Goal: Transaction & Acquisition: Subscribe to service/newsletter

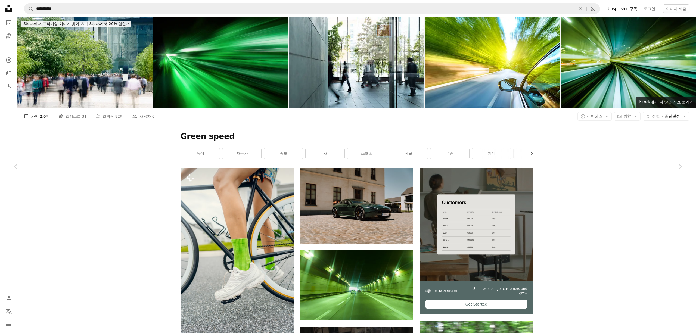
scroll to position [6524, 0]
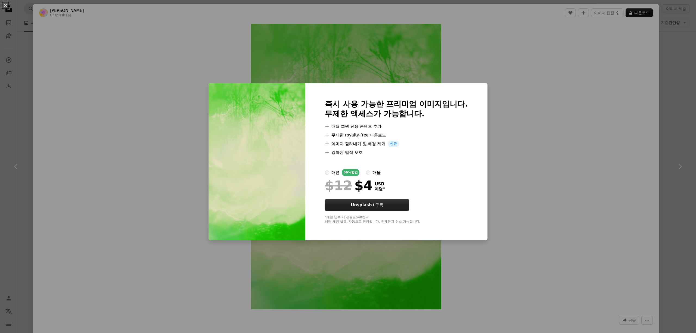
click at [384, 205] on button "Unsplash+ 구독" at bounding box center [367, 205] width 84 height 12
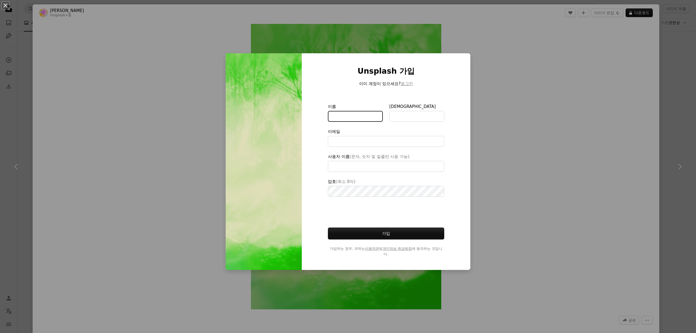
click at [350, 115] on input "이름" at bounding box center [355, 116] width 55 height 11
type input "**********"
type input "*"
type input "********"
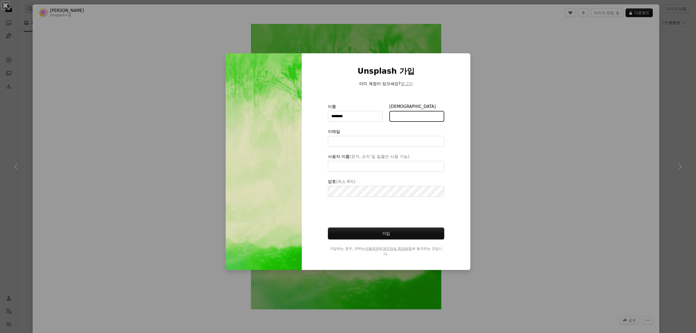
click at [394, 117] on input "[DEMOGRAPHIC_DATA]" at bounding box center [416, 116] width 55 height 11
type input "***"
click at [381, 145] on input "이메일" at bounding box center [386, 141] width 116 height 11
type input "**********"
click at [374, 165] on input "사용자 이름 (문자, 숫자 및 밑줄만 사용 가능)" at bounding box center [386, 166] width 116 height 11
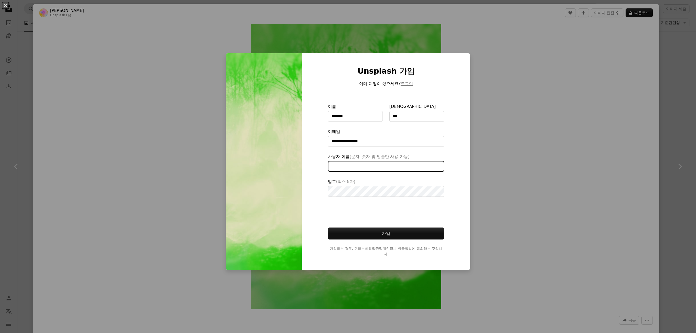
click at [374, 165] on input "사용자 이름 (문자, 숫자 및 밑줄만 사용 가능)" at bounding box center [386, 166] width 116 height 11
type input "*********"
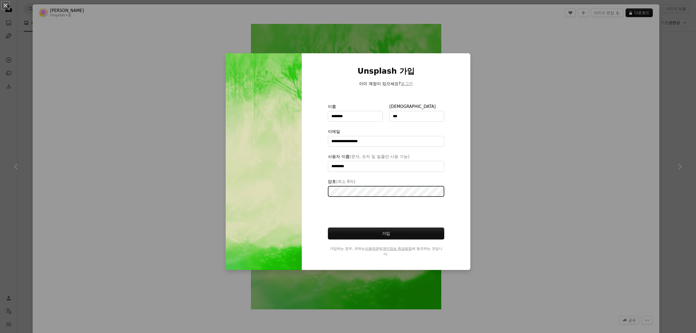
click at [328, 228] on button "가입" at bounding box center [386, 234] width 116 height 12
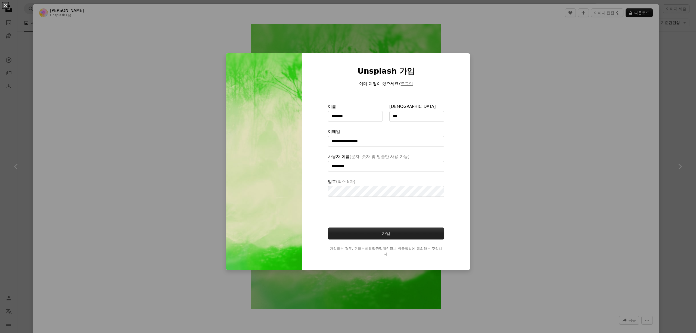
click at [392, 235] on button "가입" at bounding box center [386, 234] width 116 height 12
click at [404, 82] on button "로그인" at bounding box center [407, 83] width 12 height 7
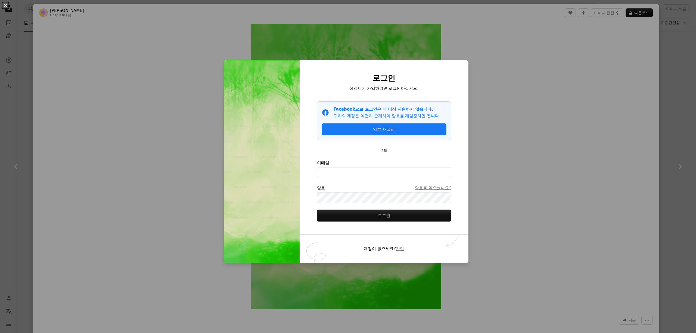
click at [477, 178] on div "An X shape 로그인 정액제에 가입하려면 로그인하십시오. Facebook icon Facebook으로 로그인은 더 이상 지원하지 않습니다…" at bounding box center [348, 166] width 696 height 333
click at [477, 178] on div "Zoom in" at bounding box center [346, 166] width 627 height 291
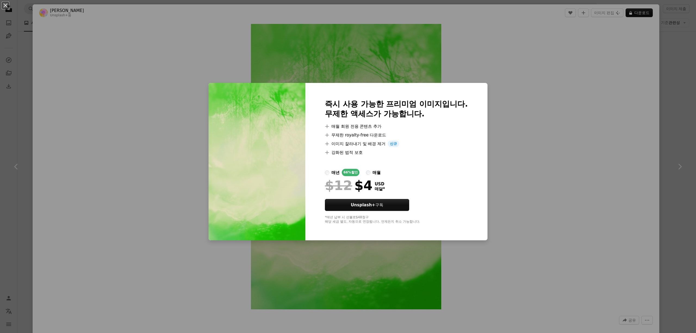
click at [507, 141] on div "An X shape 즉시 사용 가능한 프리미엄 이미지입니다. 무제한 액세스가 가능합니다. A plus sign 매월 회원 전용 콘텐츠 추가 A…" at bounding box center [348, 166] width 696 height 333
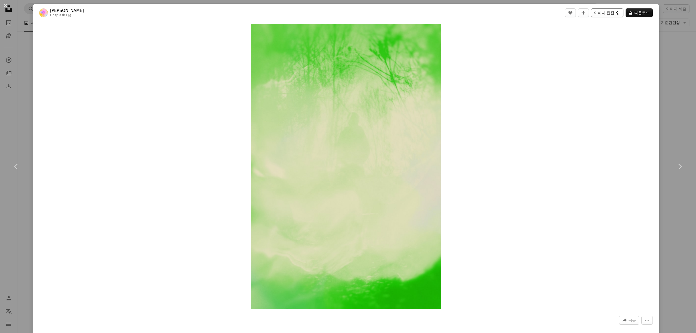
click at [604, 14] on button "이미지 편집 Plus sign for Unsplash+" at bounding box center [607, 12] width 32 height 9
click at [604, 13] on button "이미지 편집 Plus sign for Unsplash+" at bounding box center [607, 12] width 32 height 9
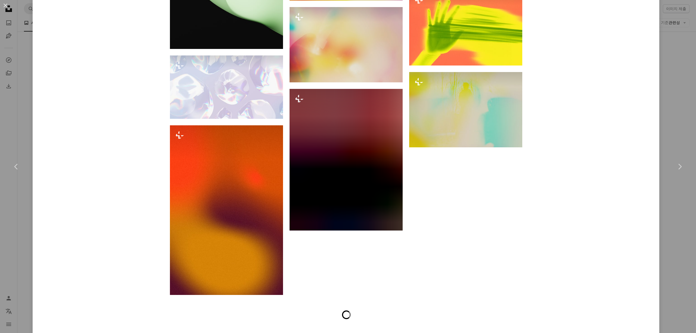
scroll to position [3760, 0]
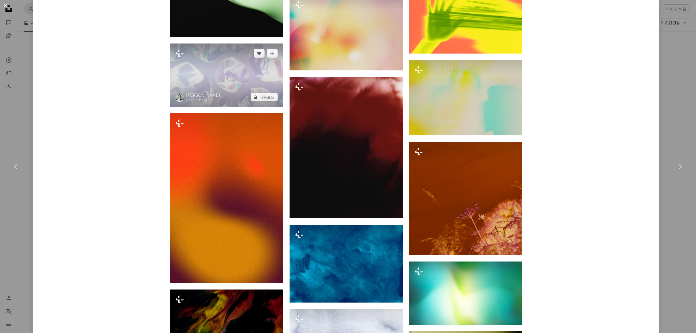
click at [235, 86] on img at bounding box center [226, 75] width 113 height 64
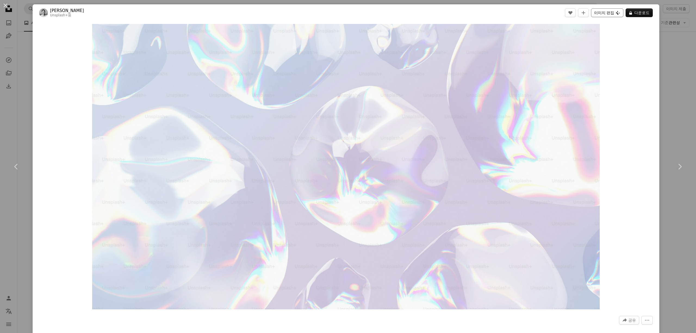
click at [600, 13] on button "이미지 편집 Plus sign for Unsplash+" at bounding box center [607, 12] width 32 height 9
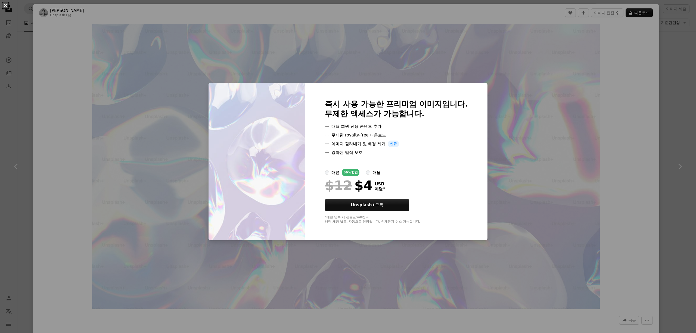
click at [4, 7] on button "An X shape" at bounding box center [5, 5] width 7 height 7
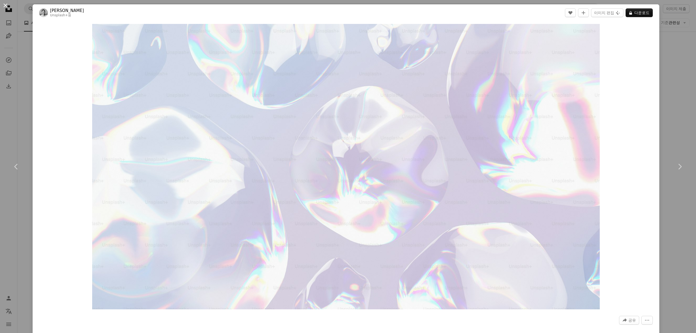
click at [4, 7] on button "An X shape" at bounding box center [5, 5] width 7 height 7
click at [4, 7] on icon "Unsplash logo Unsplash 홈" at bounding box center [8, 8] width 11 height 11
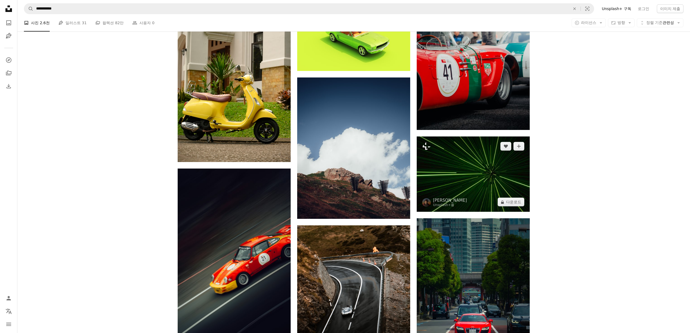
scroll to position [6596, 0]
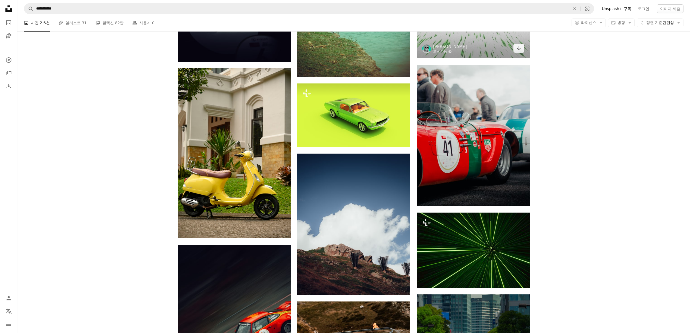
click at [487, 53] on img at bounding box center [473, 27] width 113 height 64
click at [478, 48] on img at bounding box center [473, 27] width 113 height 64
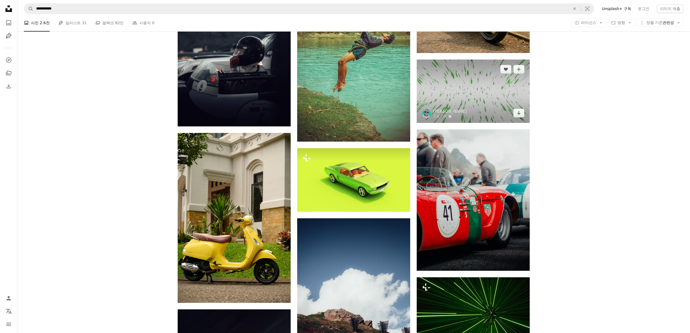
scroll to position [6415, 0]
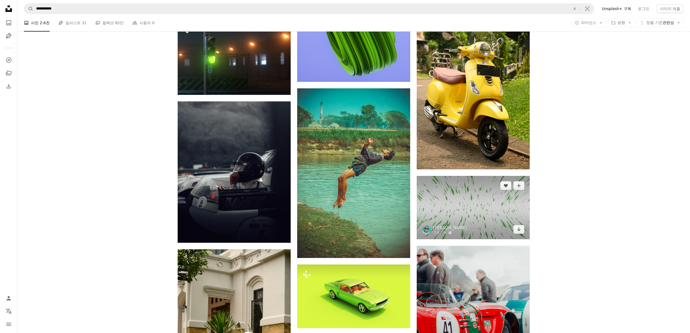
click at [477, 195] on img at bounding box center [473, 208] width 113 height 64
click at [520, 228] on link "Arrow pointing down" at bounding box center [519, 229] width 11 height 9
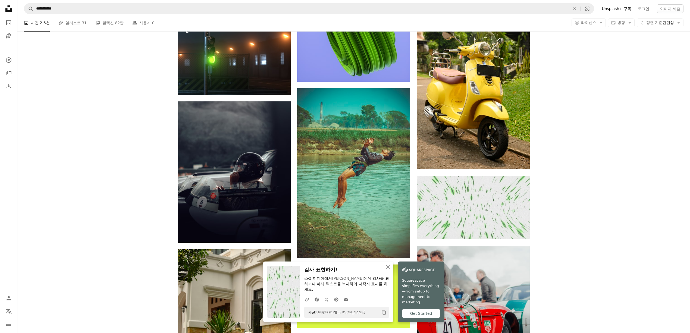
drag, startPoint x: 577, startPoint y: 89, endPoint x: 618, endPoint y: 153, distance: 76.0
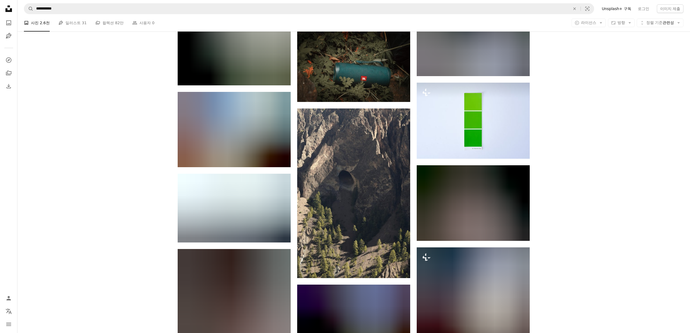
scroll to position [10583, 0]
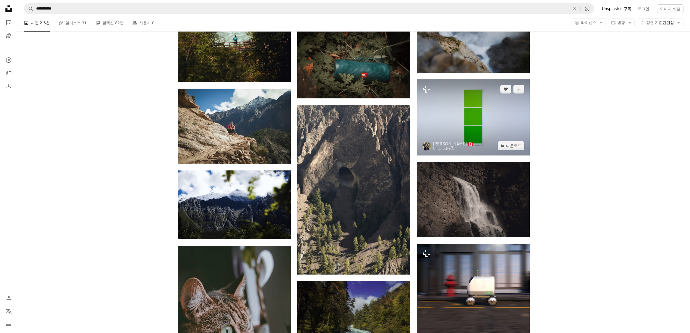
click at [495, 143] on img at bounding box center [473, 117] width 113 height 76
click at [491, 123] on img at bounding box center [473, 117] width 113 height 76
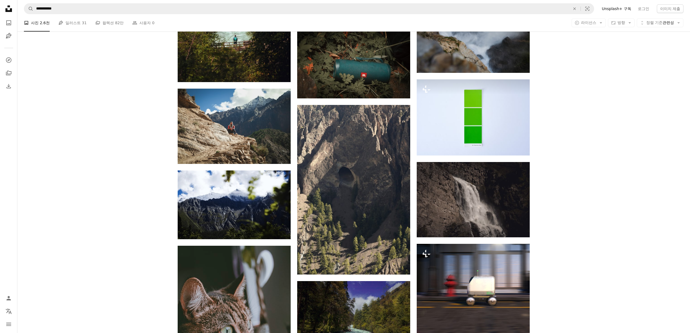
click at [7, 8] on icon "Unsplash logo Unsplash 홈" at bounding box center [8, 8] width 11 height 11
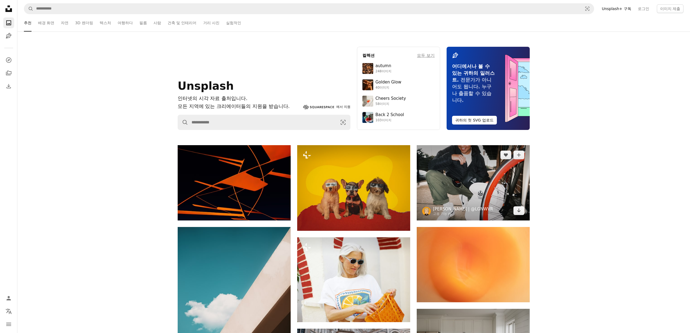
click at [450, 207] on link "[PERSON_NAME] | @LGNWVR" at bounding box center [463, 208] width 60 height 5
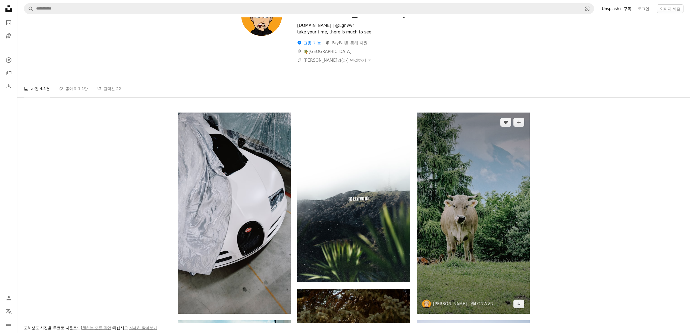
scroll to position [109, 0]
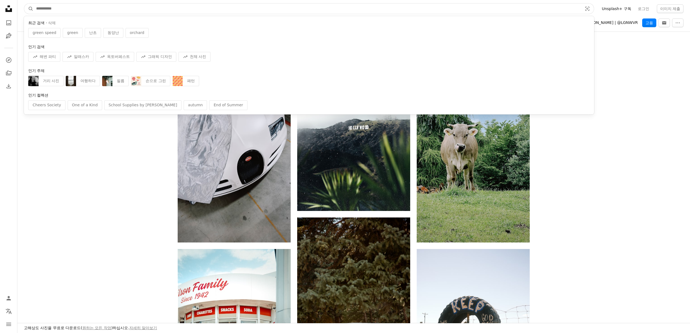
click at [98, 6] on input "사이트 전체에서 이미지 찾기" at bounding box center [307, 9] width 548 height 10
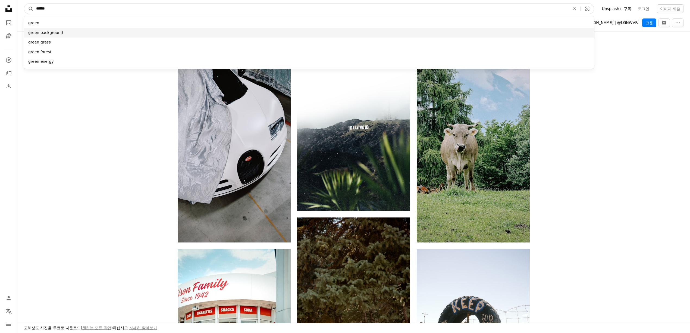
type input "*****"
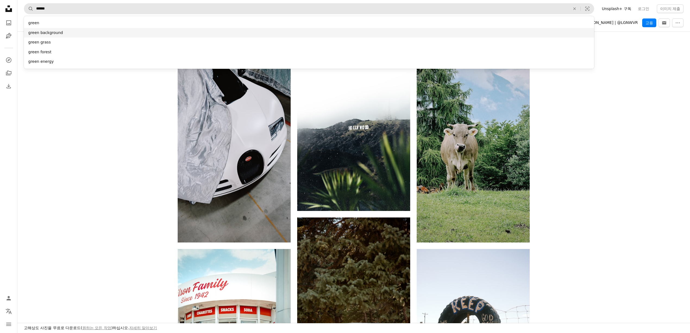
click at [40, 33] on div "green background" at bounding box center [309, 33] width 571 height 10
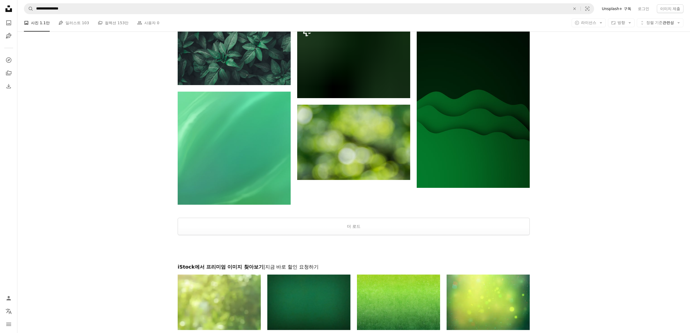
scroll to position [870, 0]
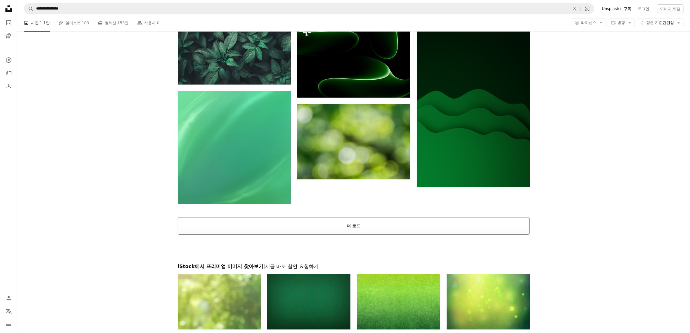
click at [366, 224] on button "더 로드" at bounding box center [354, 225] width 352 height 17
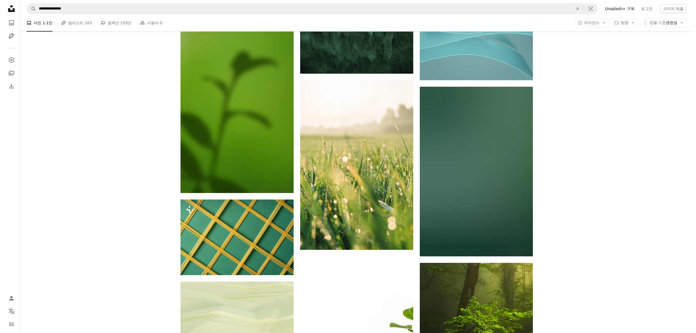
scroll to position [3552, 0]
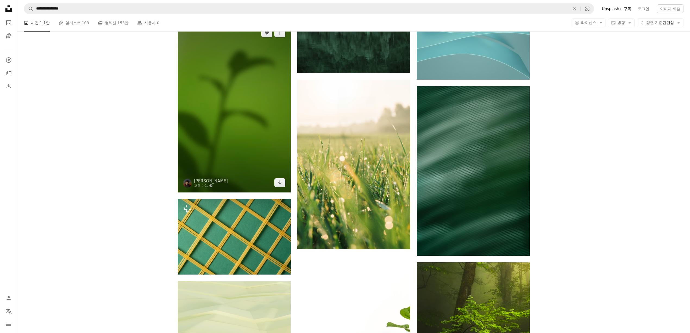
click at [228, 135] on img at bounding box center [234, 107] width 113 height 169
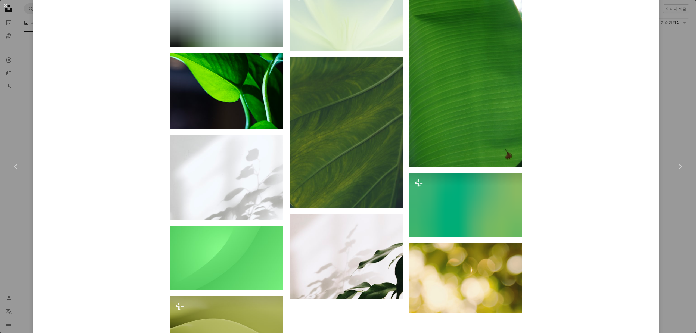
scroll to position [2211, 0]
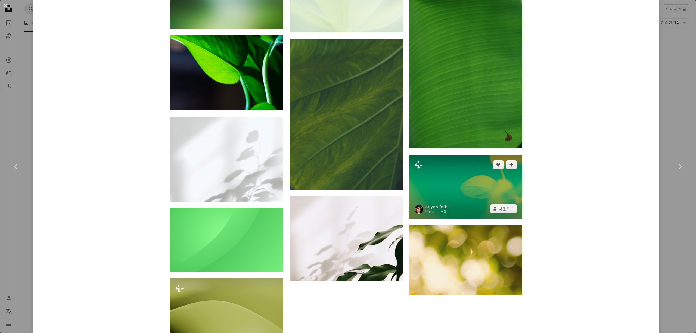
click at [471, 191] on img at bounding box center [465, 187] width 113 height 64
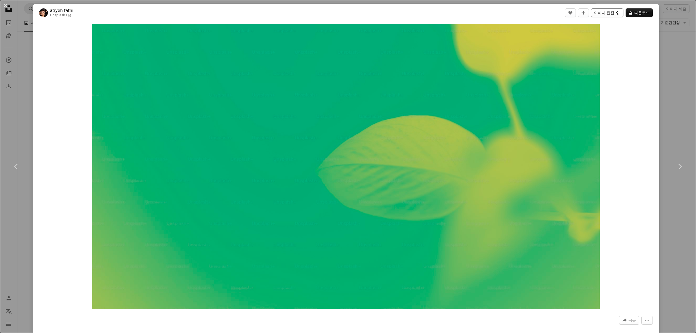
click at [597, 11] on button "이미지 편집 Plus sign for Unsplash+" at bounding box center [607, 12] width 32 height 9
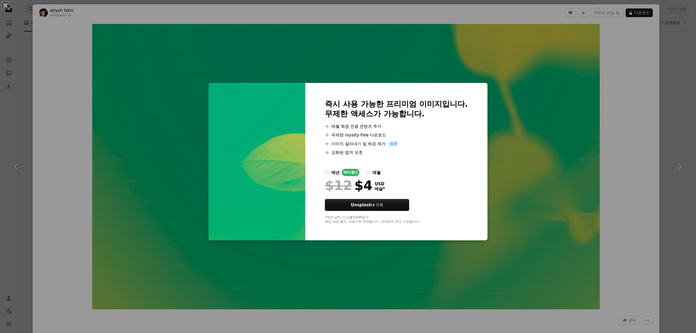
click at [580, 121] on div "An X shape 즉시 사용 가능한 프리미엄 이미지입니다. 무제한 액세스가 가능합니다. A plus sign 매월 회원 전용 콘텐츠 추가 A…" at bounding box center [348, 166] width 696 height 333
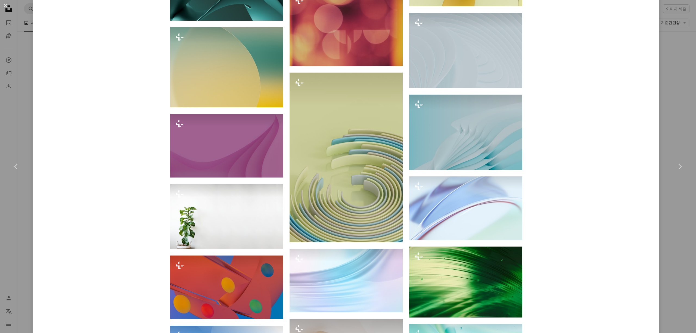
scroll to position [2248, 0]
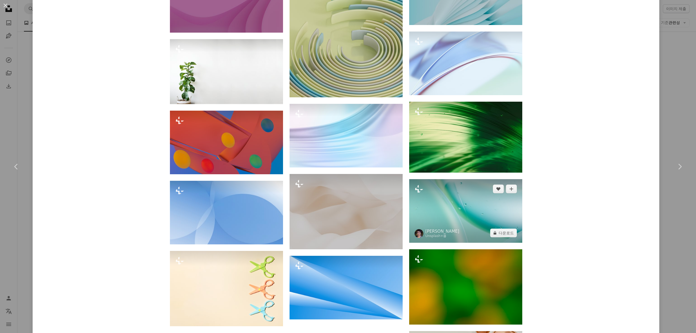
click at [476, 211] on img at bounding box center [465, 211] width 113 height 64
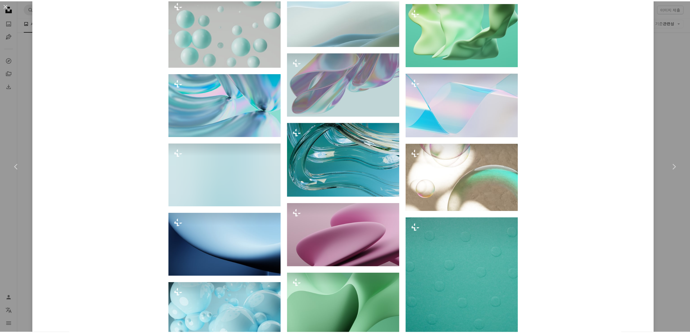
scroll to position [1051, 0]
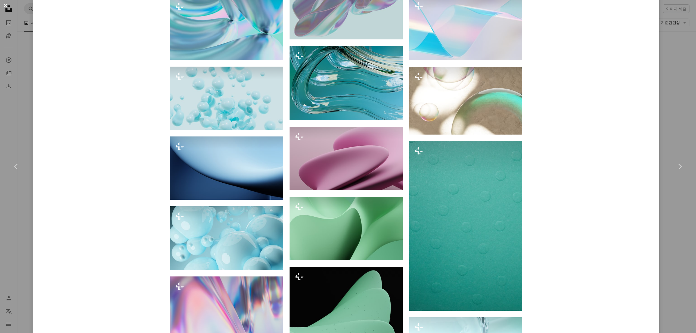
click at [7, 6] on button "An X shape" at bounding box center [5, 5] width 7 height 7
drag, startPoint x: 7, startPoint y: 6, endPoint x: 15, endPoint y: 24, distance: 20.0
click at [7, 6] on icon "Unsplash logo Unsplash 홈" at bounding box center [8, 8] width 11 height 11
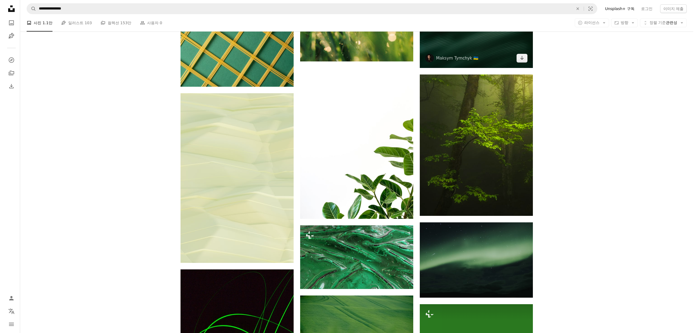
scroll to position [3697, 0]
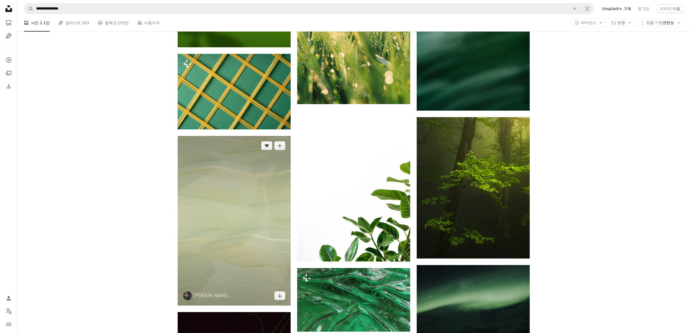
click at [258, 208] on img at bounding box center [234, 221] width 113 height 170
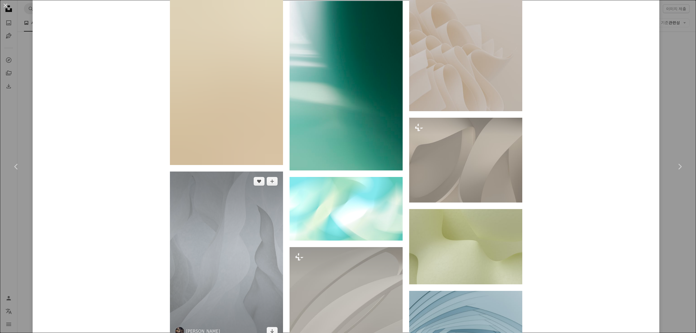
scroll to position [942, 0]
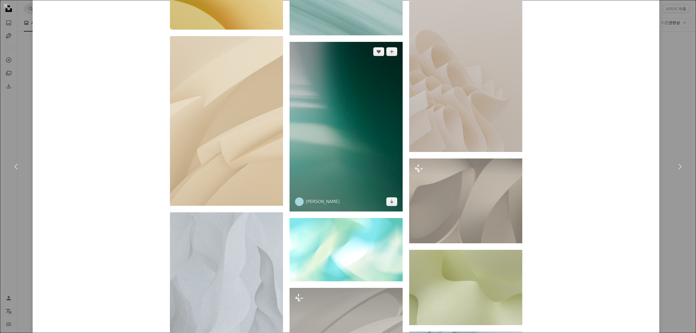
click at [328, 134] on img at bounding box center [345, 127] width 113 height 170
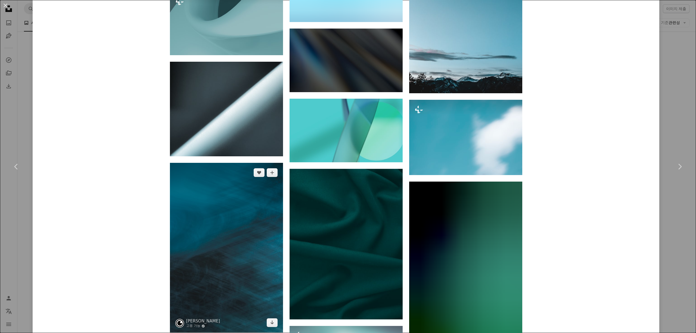
scroll to position [1666, 0]
